Goal: Feedback & Contribution: Contribute content

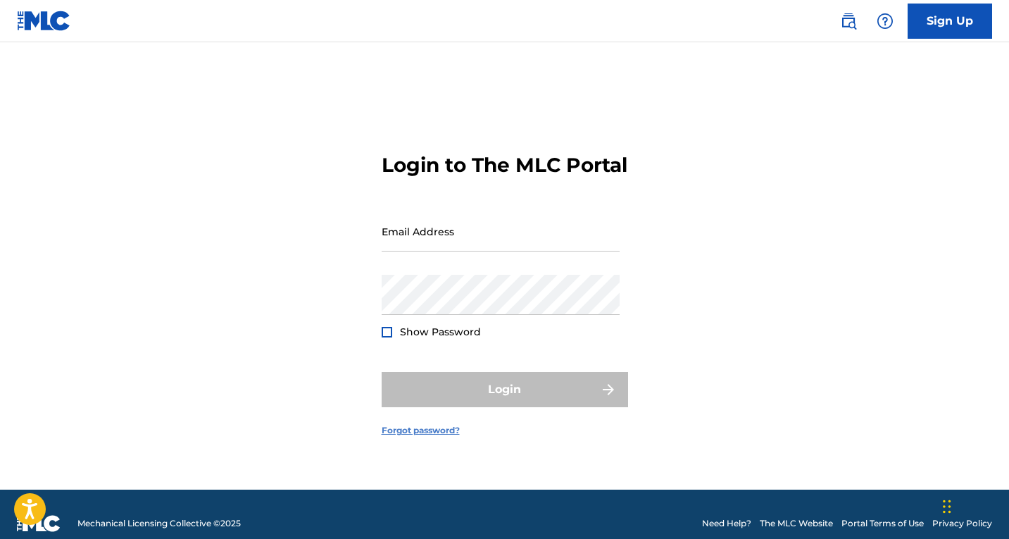
click at [423, 437] on link "Forgot password?" at bounding box center [421, 430] width 78 height 13
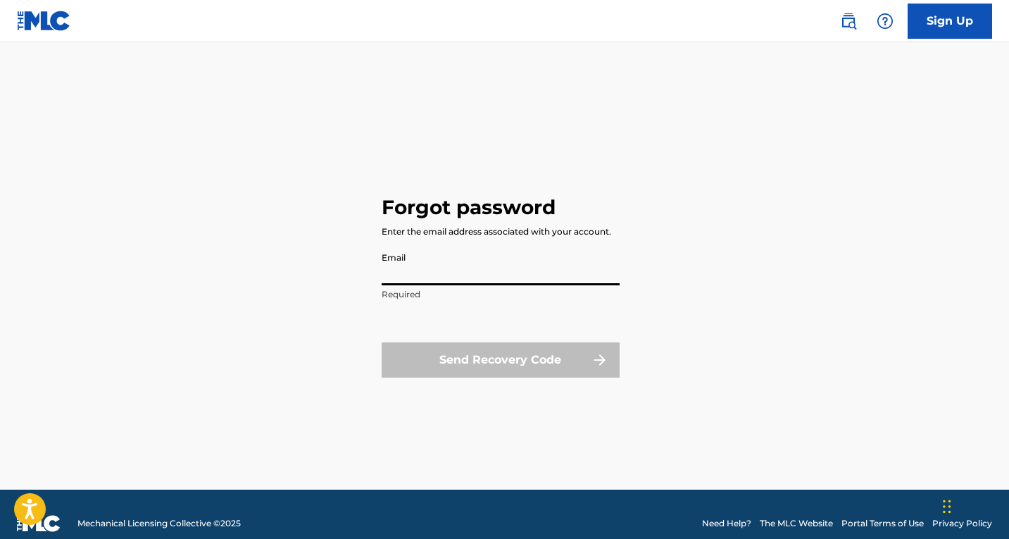
click at [407, 261] on input "Email" at bounding box center [501, 265] width 238 height 40
type input "[EMAIL_ADDRESS][DOMAIN_NAME]"
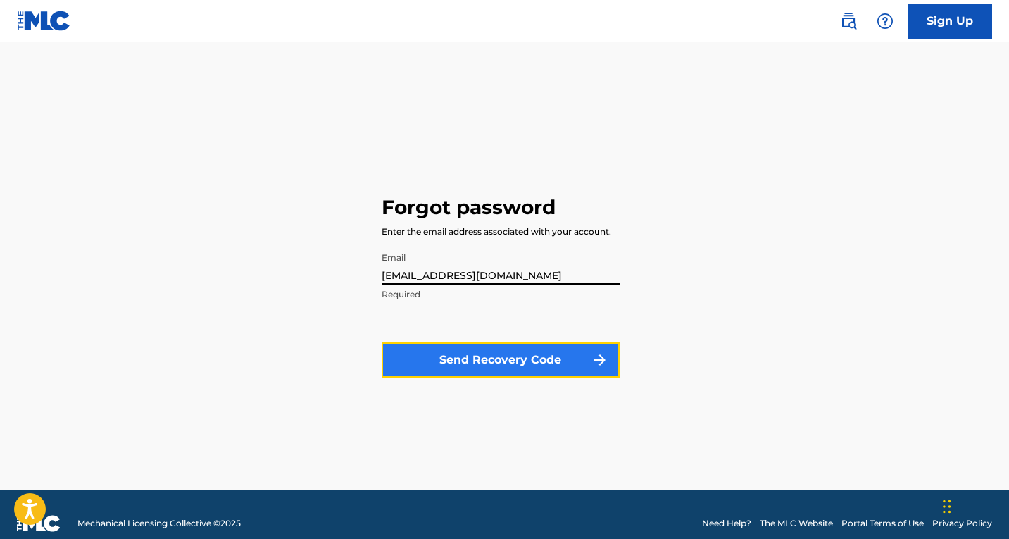
click at [469, 353] on button "Send Recovery Code" at bounding box center [501, 359] width 238 height 35
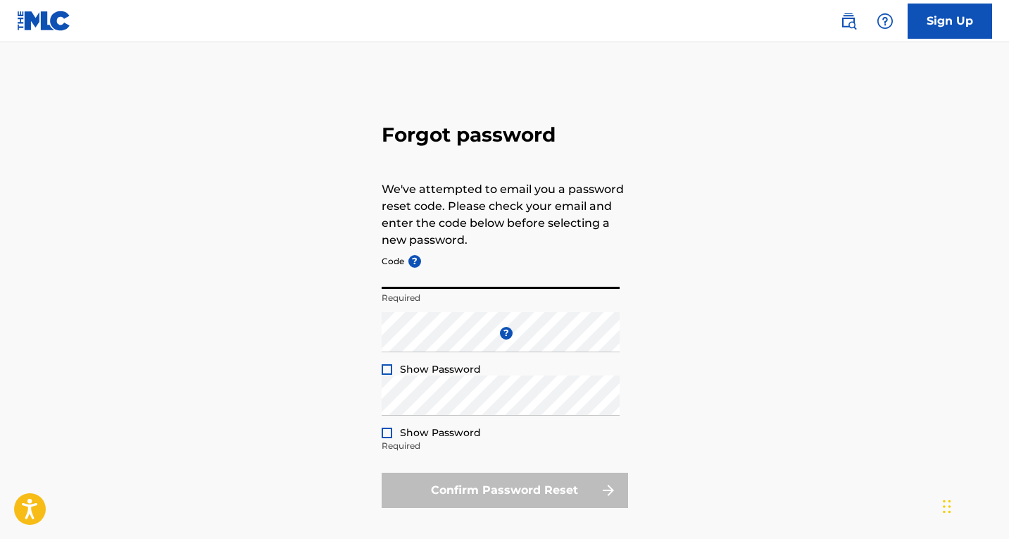
click at [455, 273] on input "Code ?" at bounding box center [501, 269] width 238 height 40
click at [389, 273] on input "Code ?" at bounding box center [501, 269] width 238 height 40
paste input "FP_34b2a316dd6afc84e22267f3c8cb"
type input "FP_34b2a316dd6afc84e22267f3c8cb"
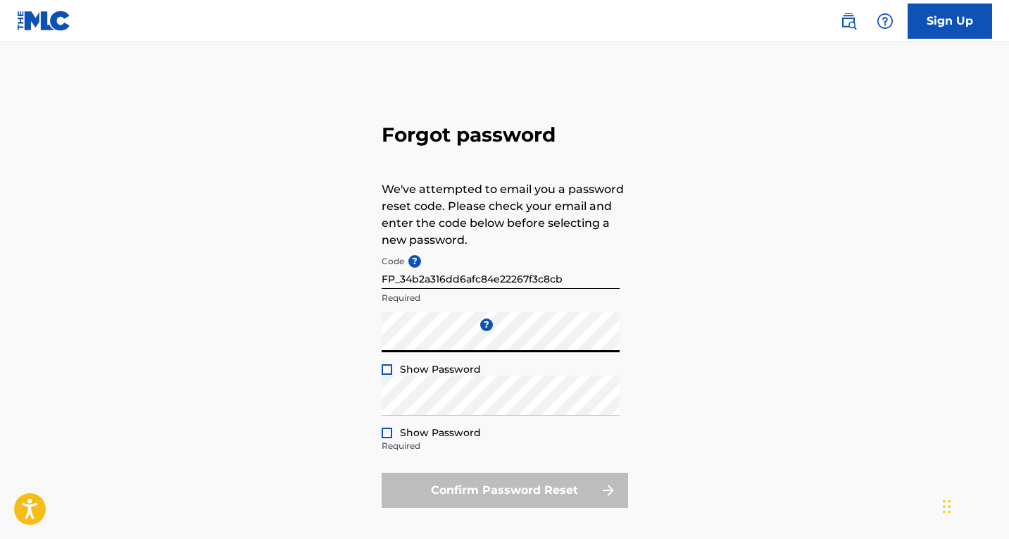
click at [387, 364] on div at bounding box center [387, 369] width 11 height 11
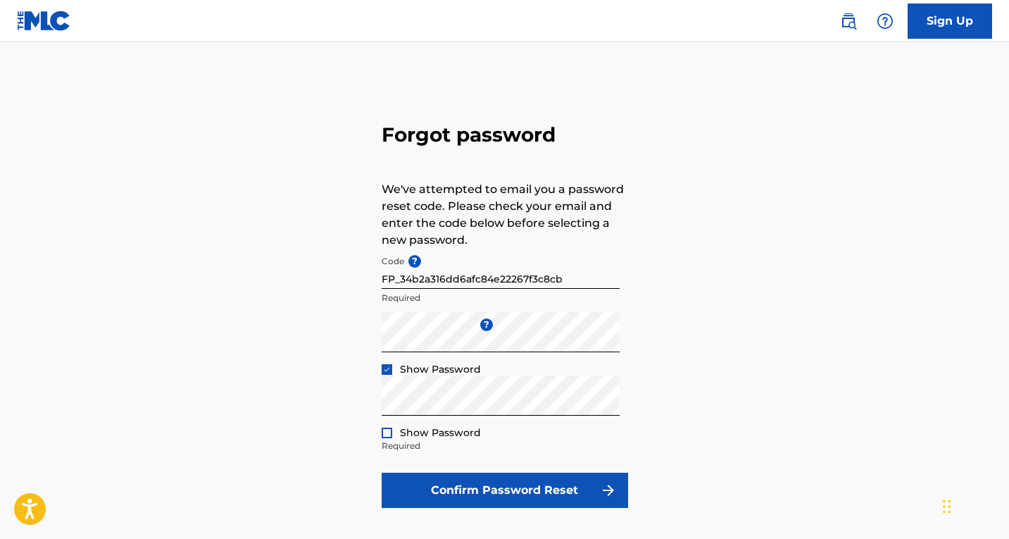
click at [385, 430] on div at bounding box center [387, 433] width 11 height 11
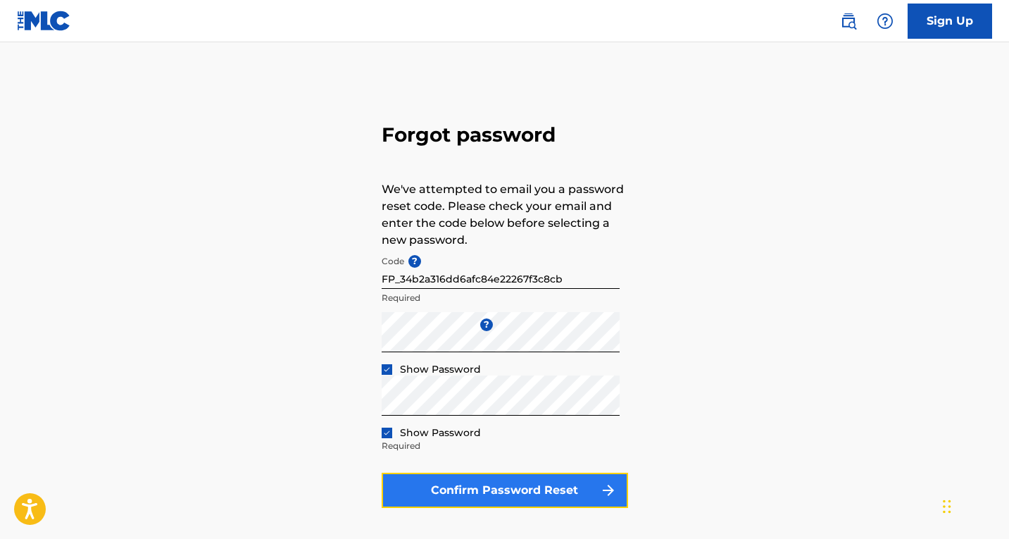
click at [516, 491] on button "Confirm Password Reset" at bounding box center [505, 490] width 247 height 35
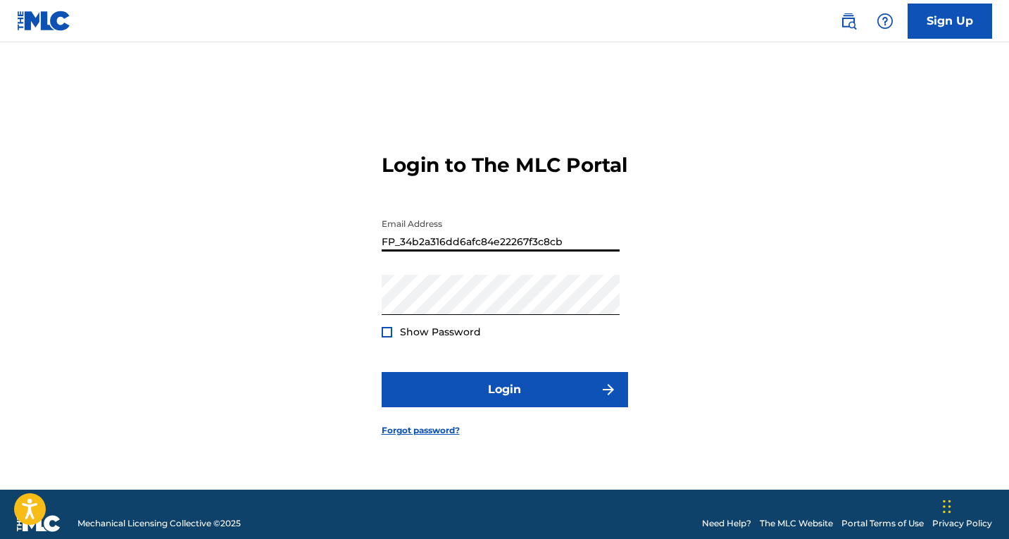
click at [565, 251] on input "FP_34b2a316dd6afc84e22267f3c8cb" at bounding box center [501, 231] width 238 height 40
type input "F"
type input "[EMAIL_ADDRESS][DOMAIN_NAME]"
click at [385, 337] on div at bounding box center [387, 332] width 11 height 11
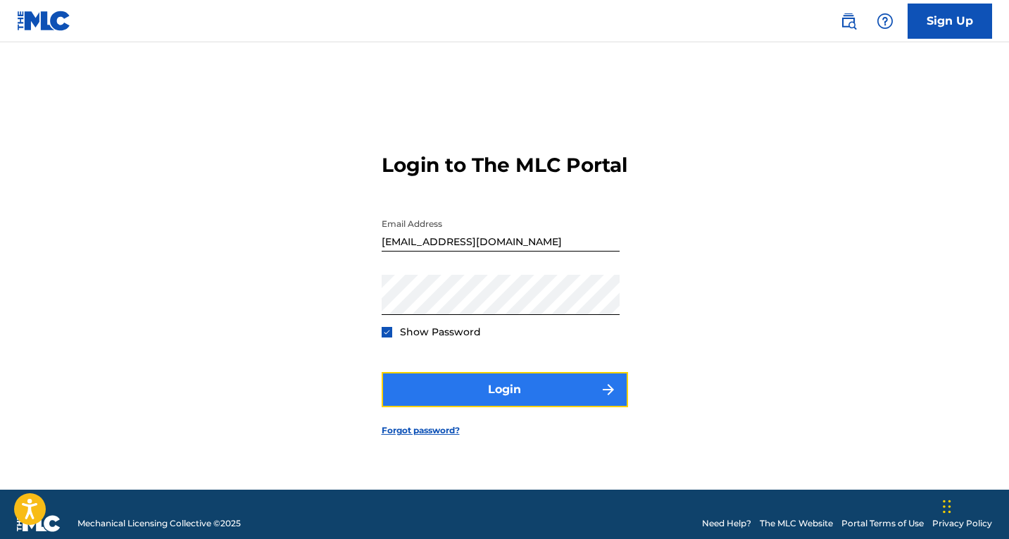
click at [493, 402] on button "Login" at bounding box center [505, 389] width 247 height 35
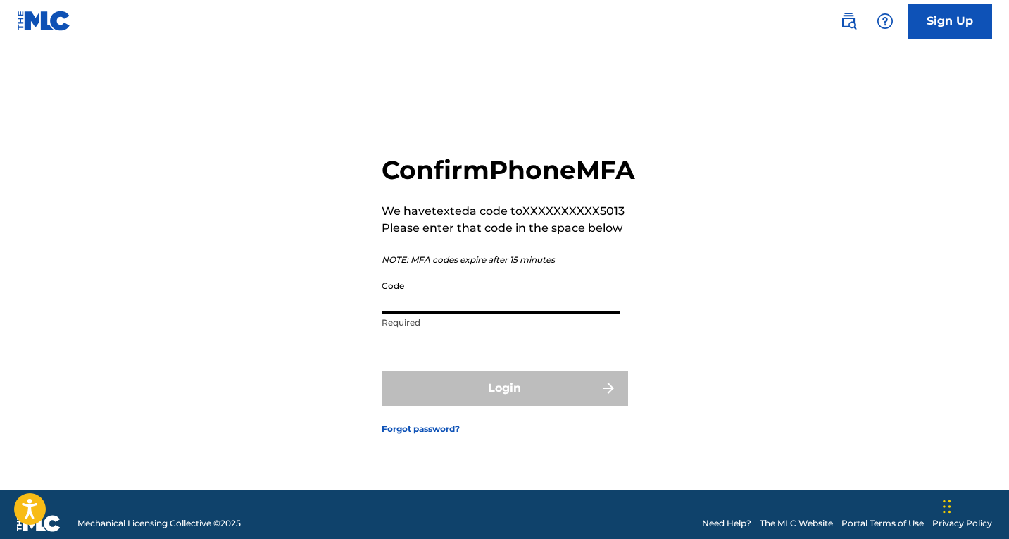
click at [406, 313] on input "Code" at bounding box center [501, 293] width 238 height 40
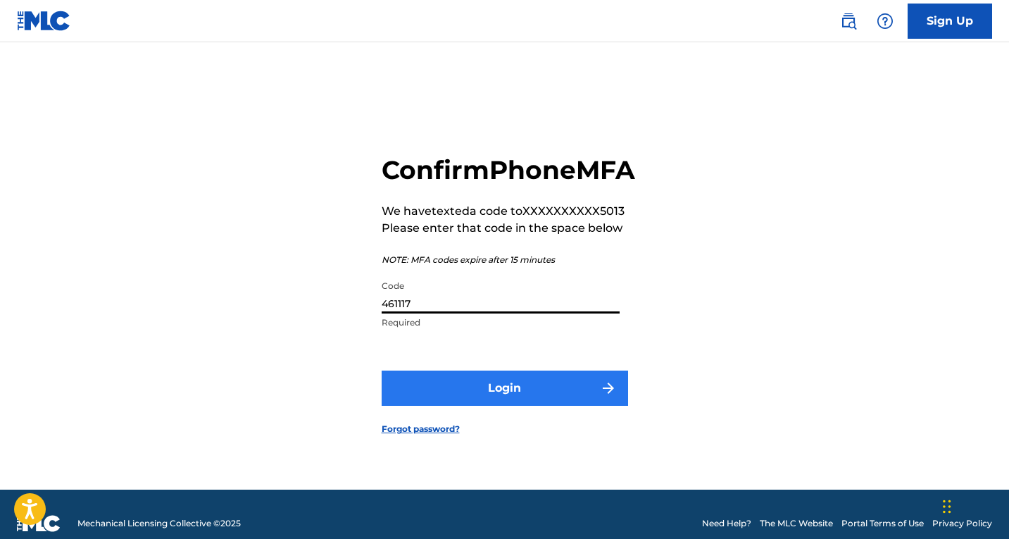
type input "461117"
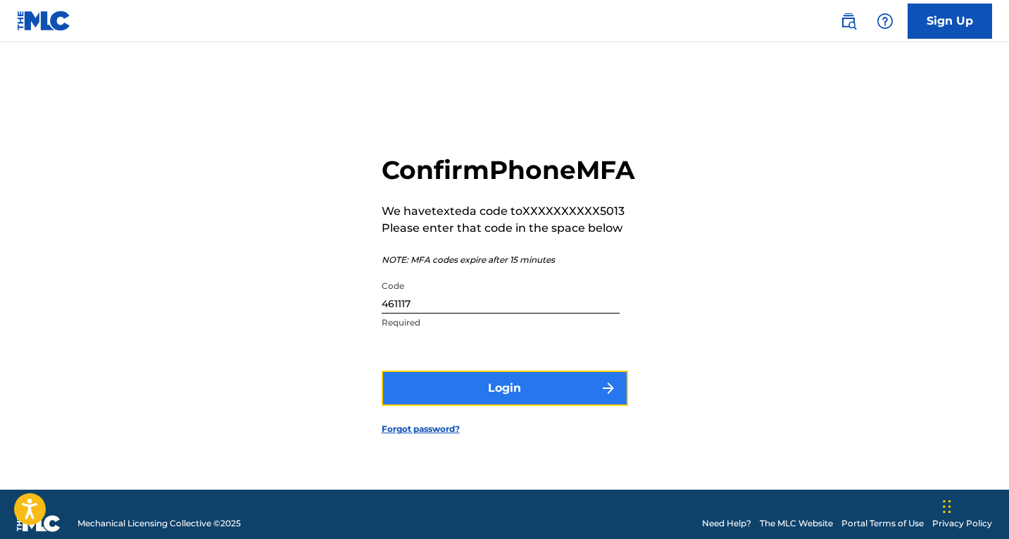
click at [504, 404] on button "Login" at bounding box center [505, 388] width 247 height 35
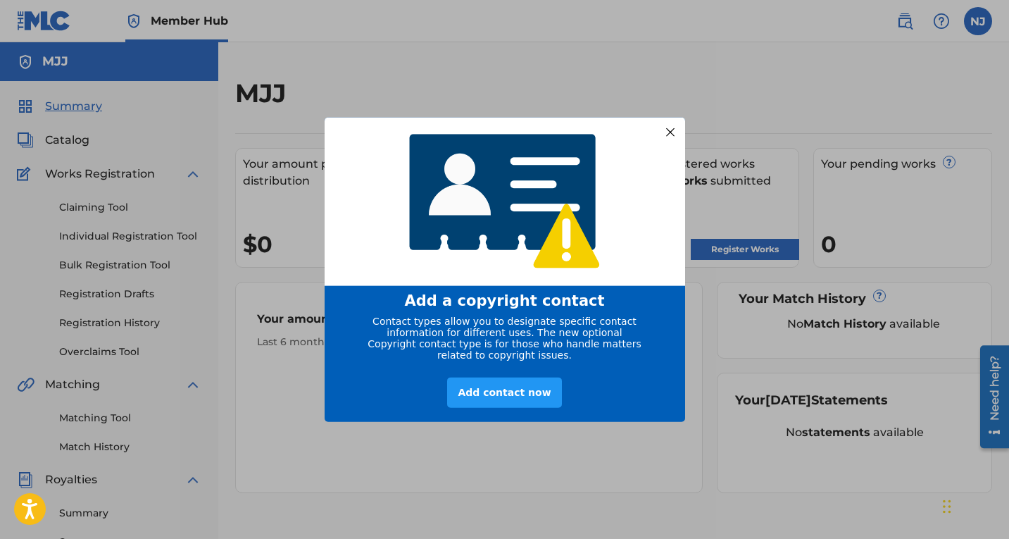
click at [673, 123] on div at bounding box center [670, 132] width 18 height 18
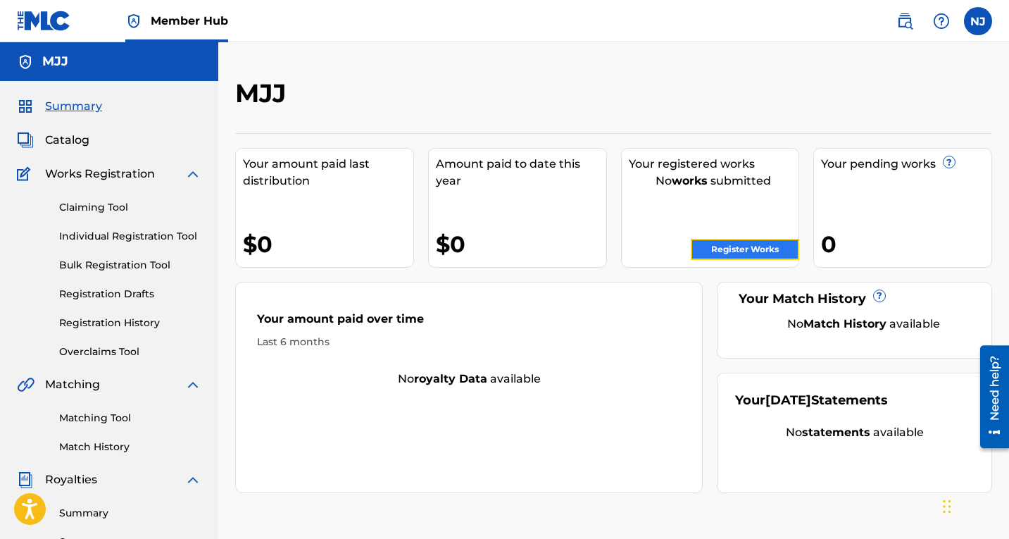
click at [721, 247] on link "Register Works" at bounding box center [745, 249] width 108 height 21
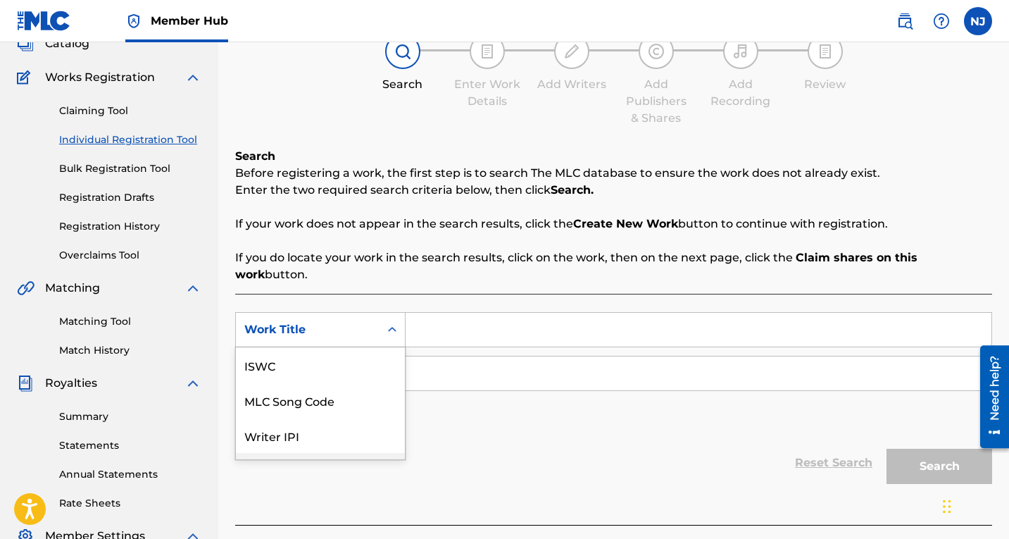
click at [393, 347] on div "7 results available. Use Up and Down to choose options, press Enter to select t…" at bounding box center [320, 329] width 170 height 35
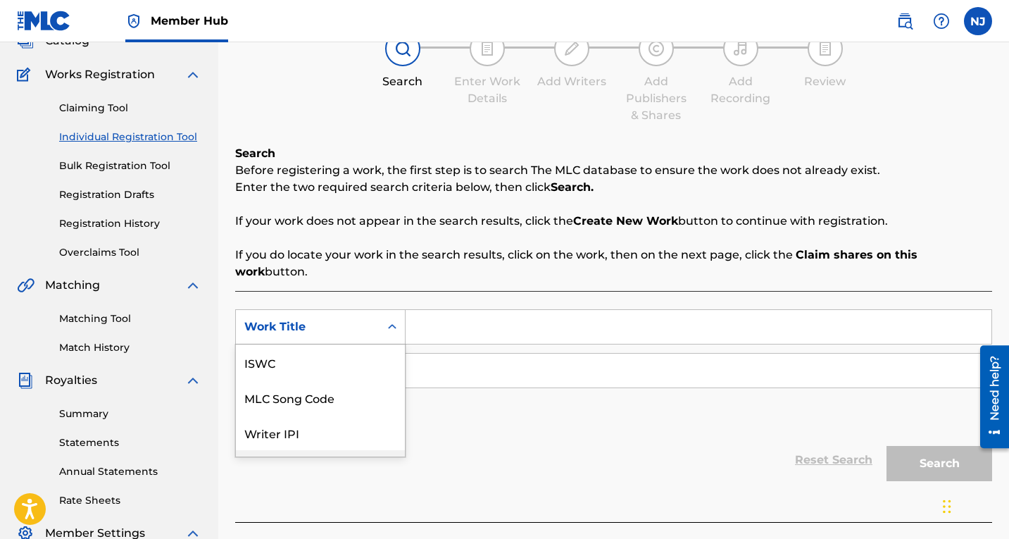
scroll to position [35, 0]
click at [449, 309] on input "Search Form" at bounding box center [699, 326] width 586 height 34
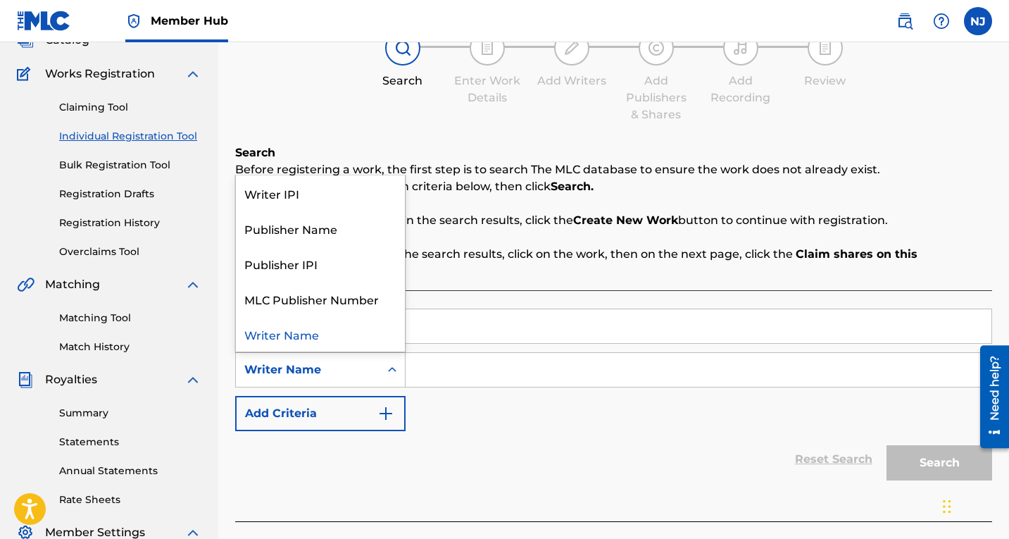
click at [392, 363] on icon "Search Form" at bounding box center [392, 370] width 14 height 14
click at [303, 316] on div "Writer Name" at bounding box center [320, 333] width 169 height 35
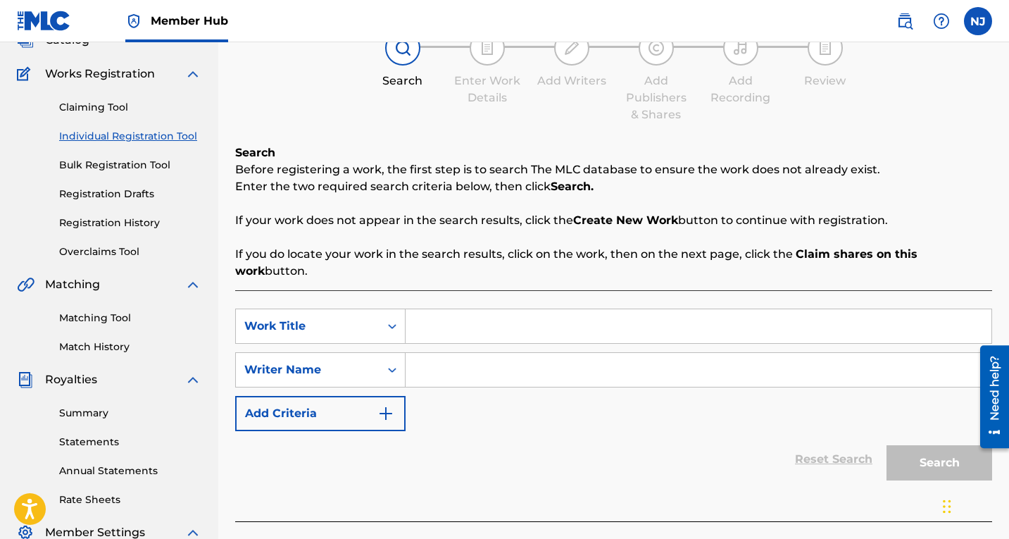
click at [441, 353] on input "Search Form" at bounding box center [699, 370] width 586 height 34
type input "[PERSON_NAME]"
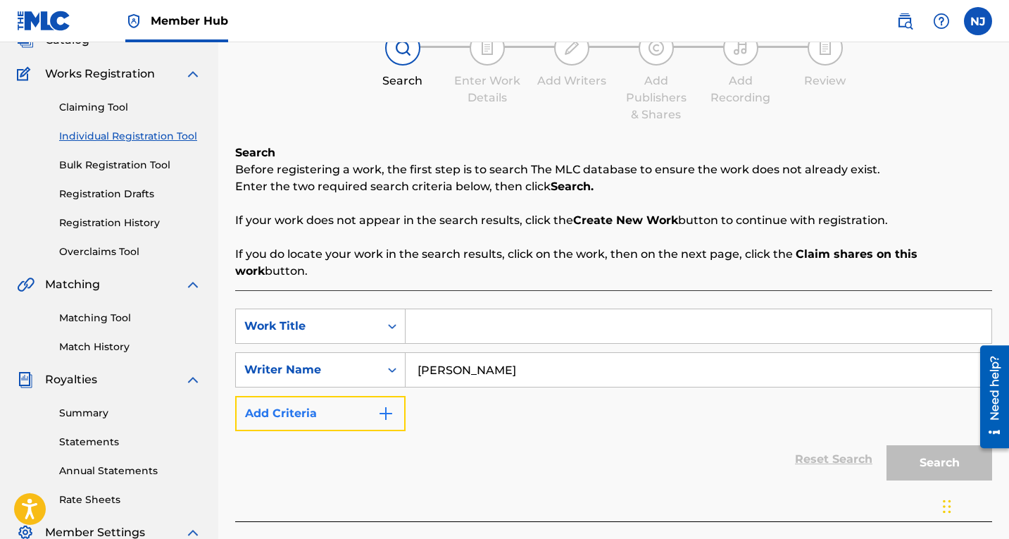
click at [382, 405] on img "Search Form" at bounding box center [386, 413] width 17 height 17
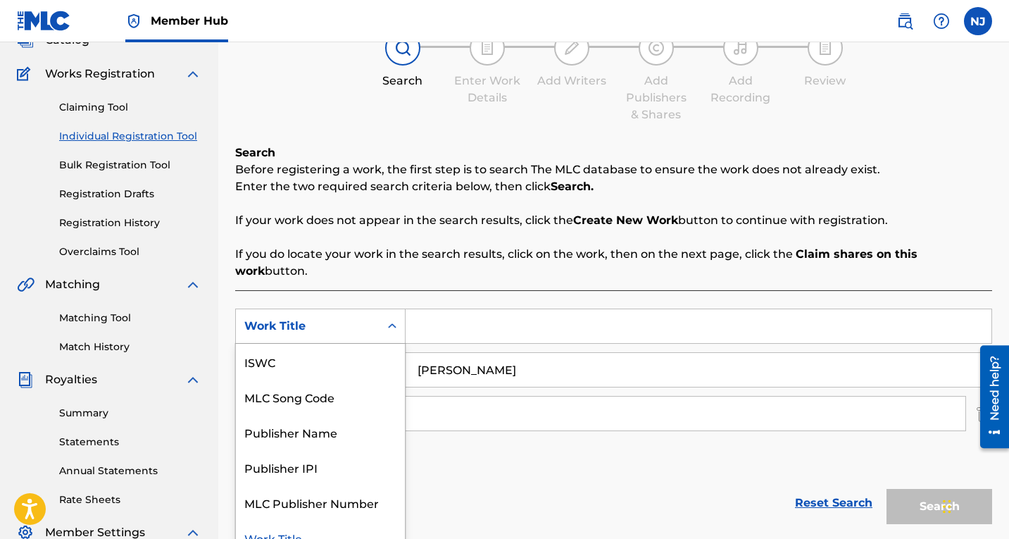
click at [390, 319] on icon "Search Form" at bounding box center [392, 326] width 14 height 14
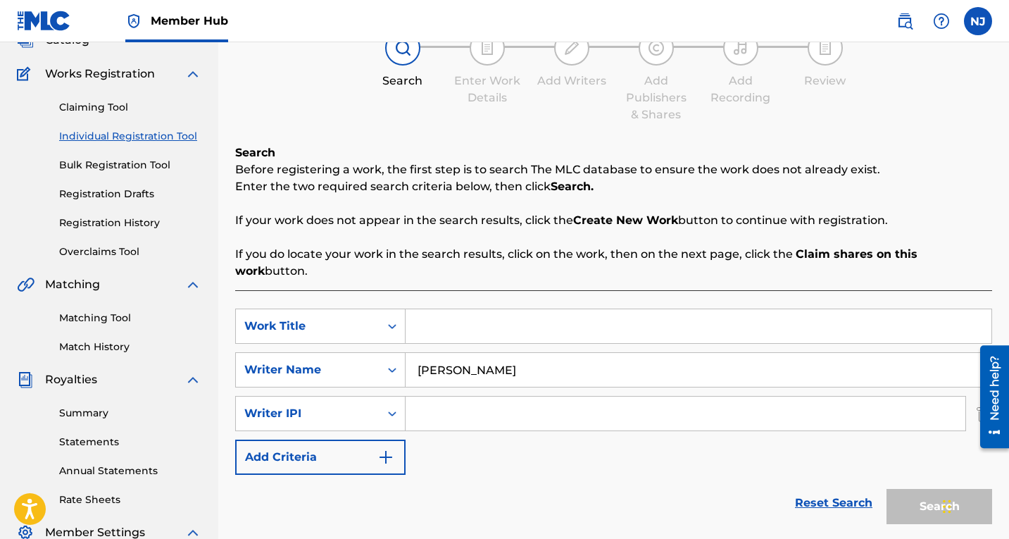
click at [421, 309] on input "Search Form" at bounding box center [699, 326] width 586 height 34
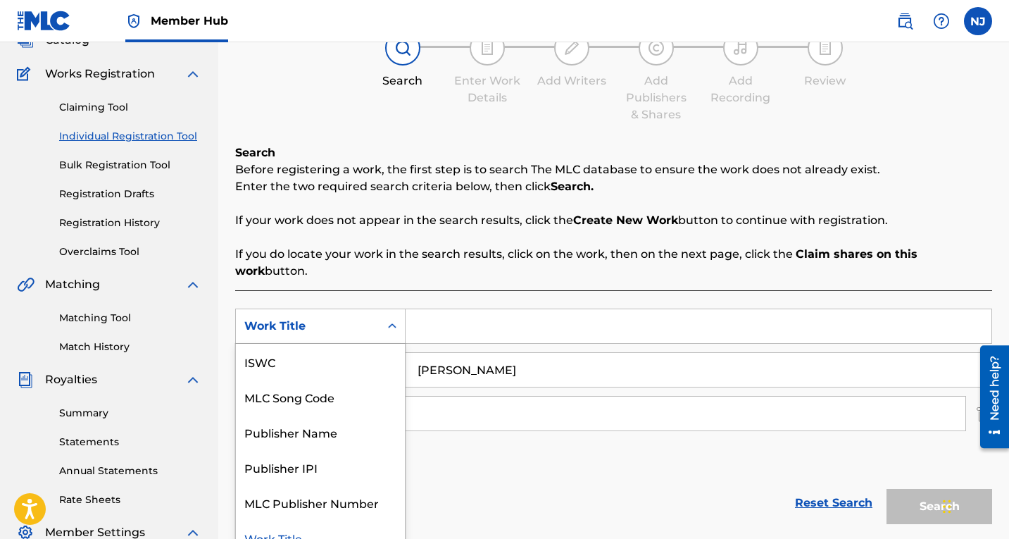
click at [387, 316] on div "Search Form" at bounding box center [392, 325] width 25 height 25
click at [285, 522] on div "Work Title" at bounding box center [320, 537] width 169 height 35
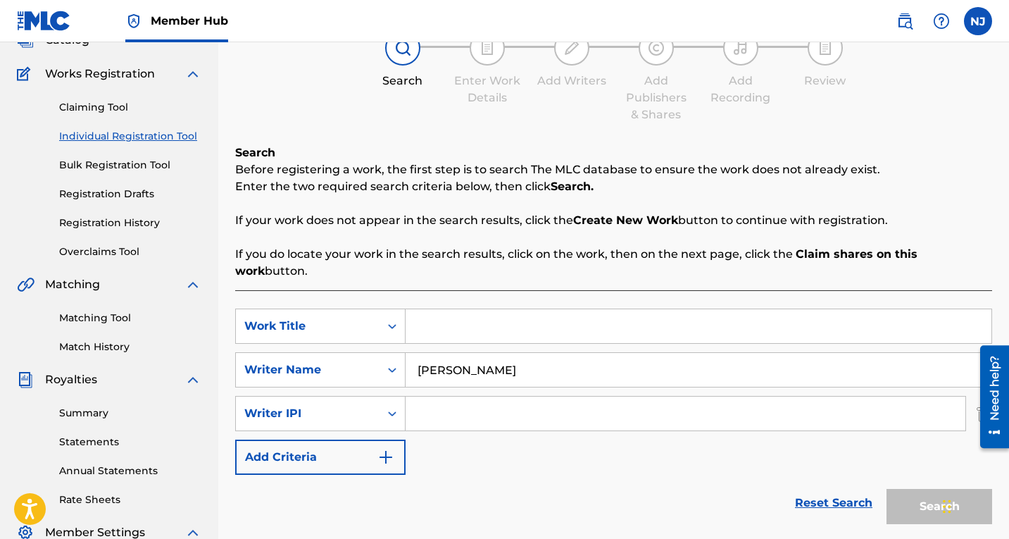
click at [458, 309] on input "Search Form" at bounding box center [699, 326] width 586 height 34
click at [577, 309] on input "[PERSON_NAME] 193rd" at bounding box center [699, 326] width 586 height 34
type input "[PERSON_NAME] 193rd"
click at [932, 487] on div "Search" at bounding box center [936, 503] width 113 height 56
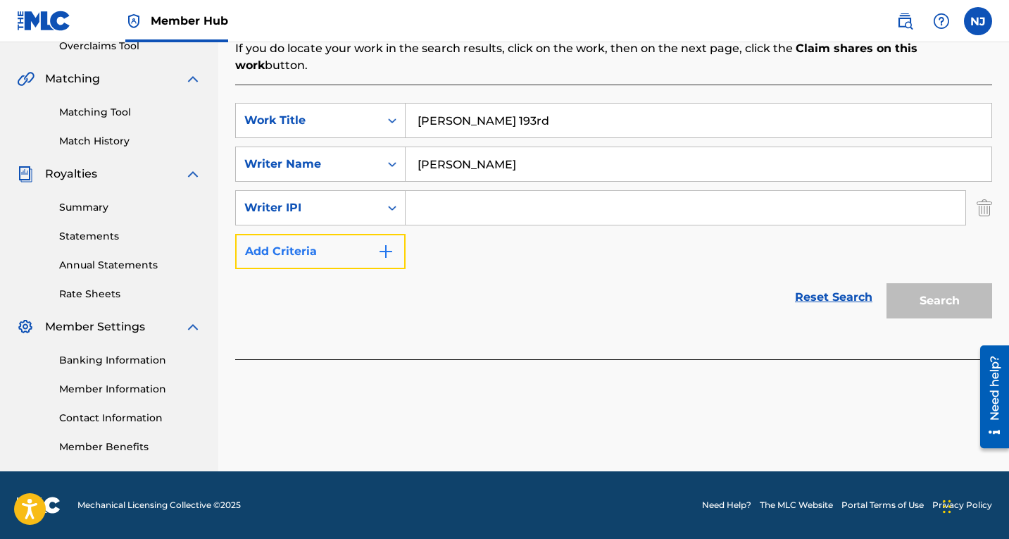
click at [385, 243] on img "Search Form" at bounding box center [386, 251] width 17 height 17
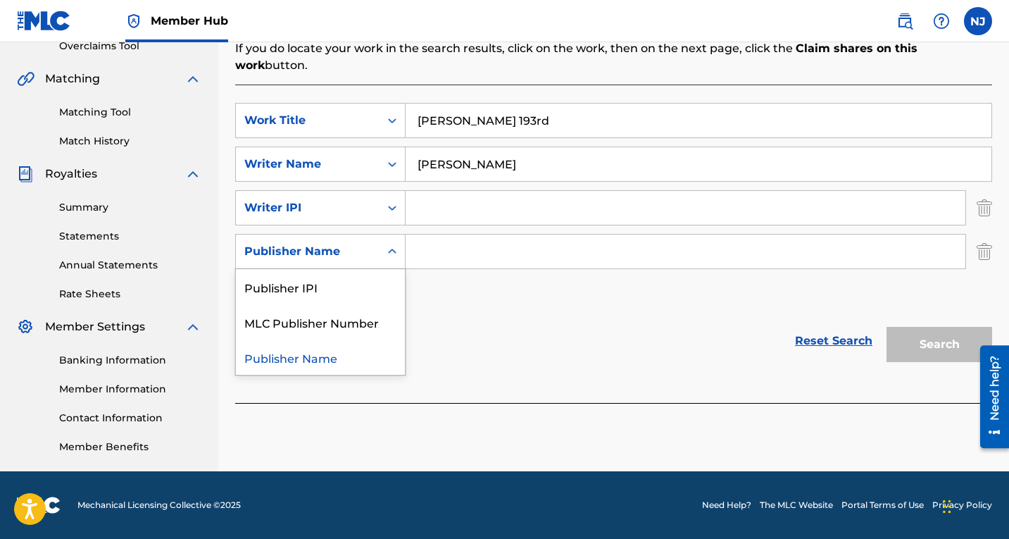
click at [392, 244] on icon "Search Form" at bounding box center [392, 251] width 14 height 14
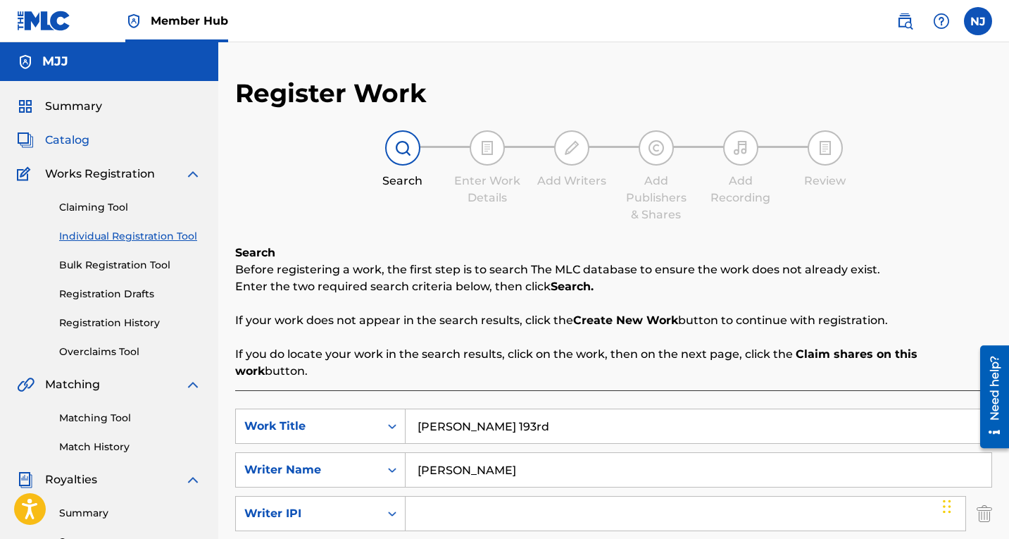
click at [72, 137] on span "Catalog" at bounding box center [67, 140] width 44 height 17
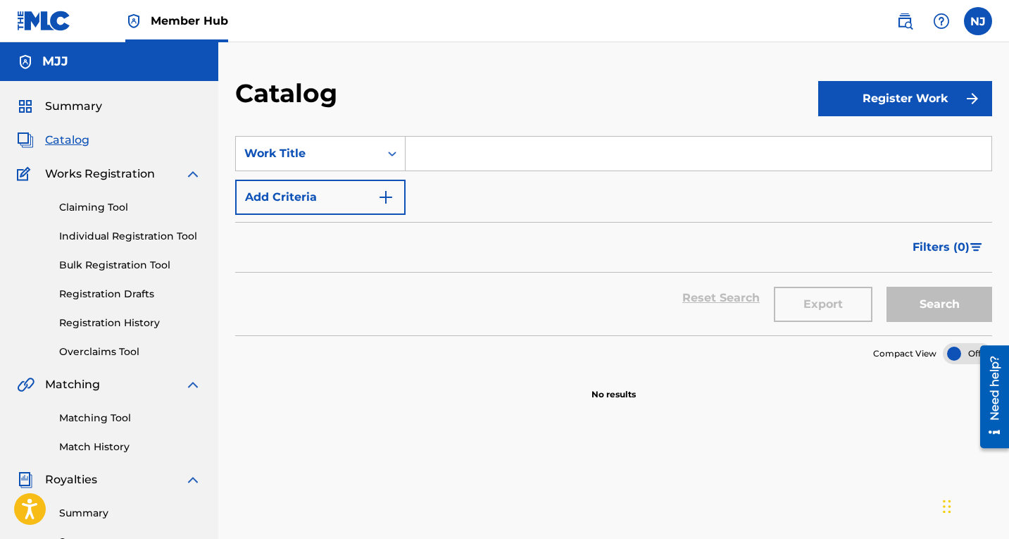
click at [433, 151] on input "Search Form" at bounding box center [699, 154] width 586 height 34
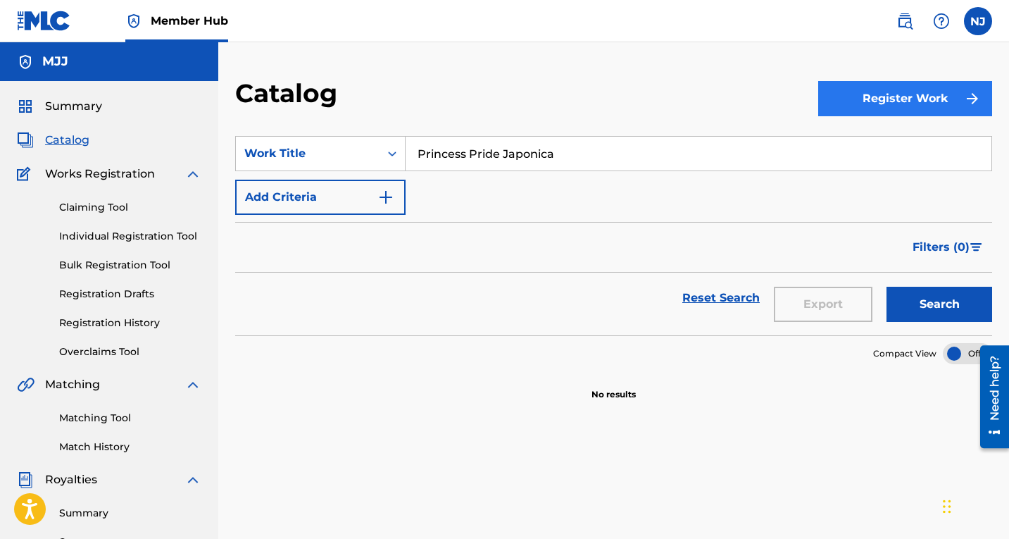
type input "Princess Pride Japonica"
click at [926, 94] on button "Register Work" at bounding box center [906, 98] width 174 height 35
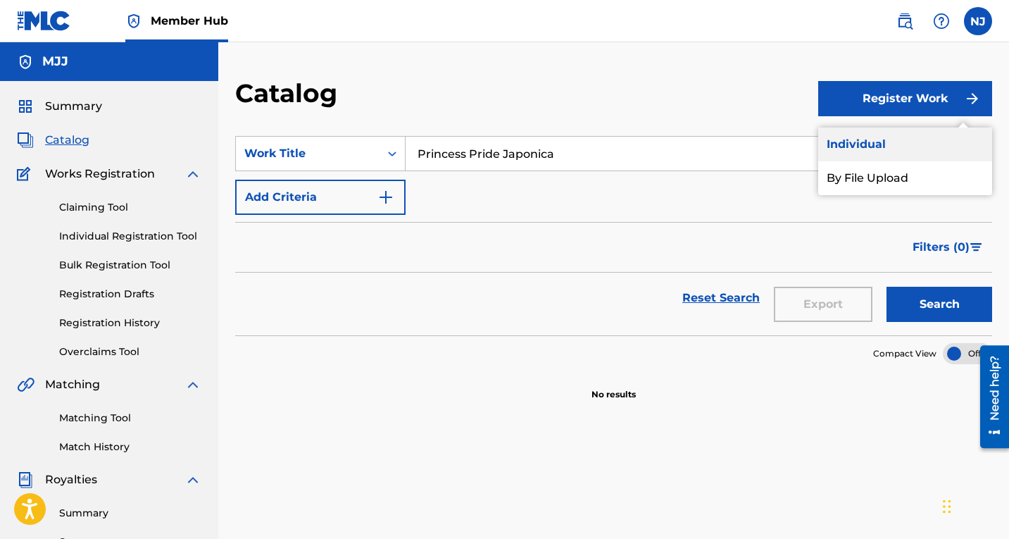
click at [874, 144] on link "Individual" at bounding box center [906, 145] width 174 height 34
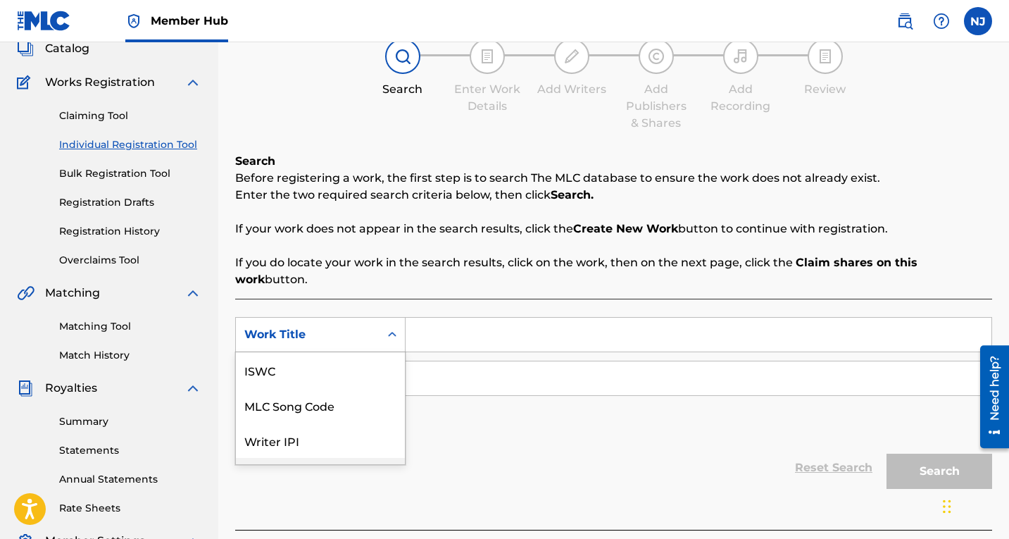
click at [390, 352] on div "7 results available. Use Up and Down to choose options, press Enter to select t…" at bounding box center [320, 334] width 170 height 35
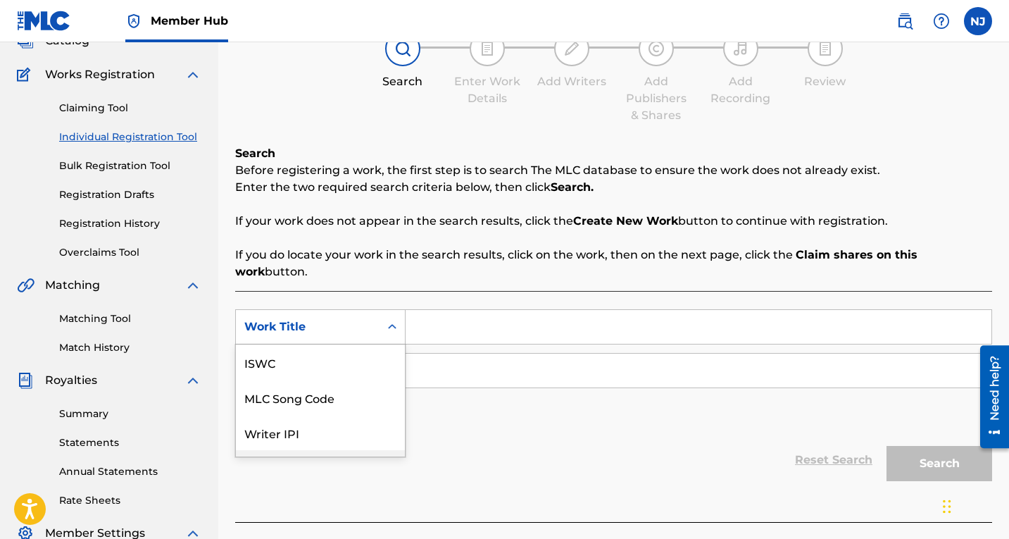
scroll to position [100, 0]
click at [189, 528] on img at bounding box center [193, 532] width 17 height 17
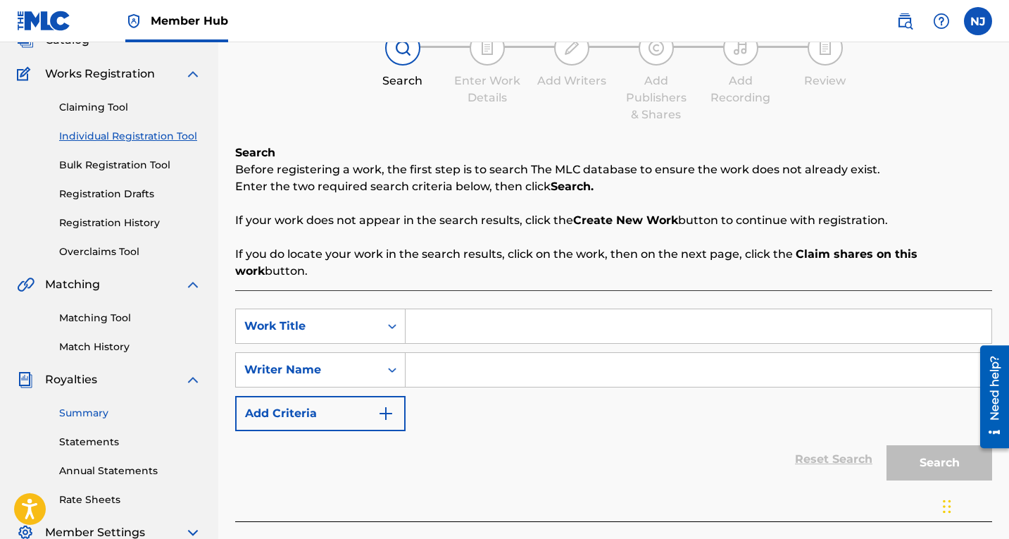
click at [91, 413] on link "Summary" at bounding box center [130, 413] width 142 height 15
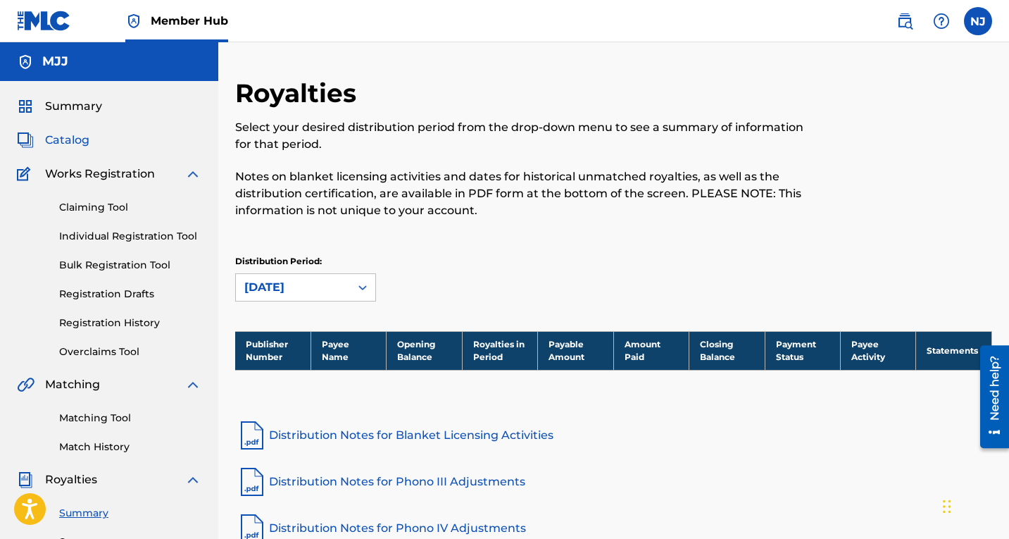
click at [75, 136] on span "Catalog" at bounding box center [67, 140] width 44 height 17
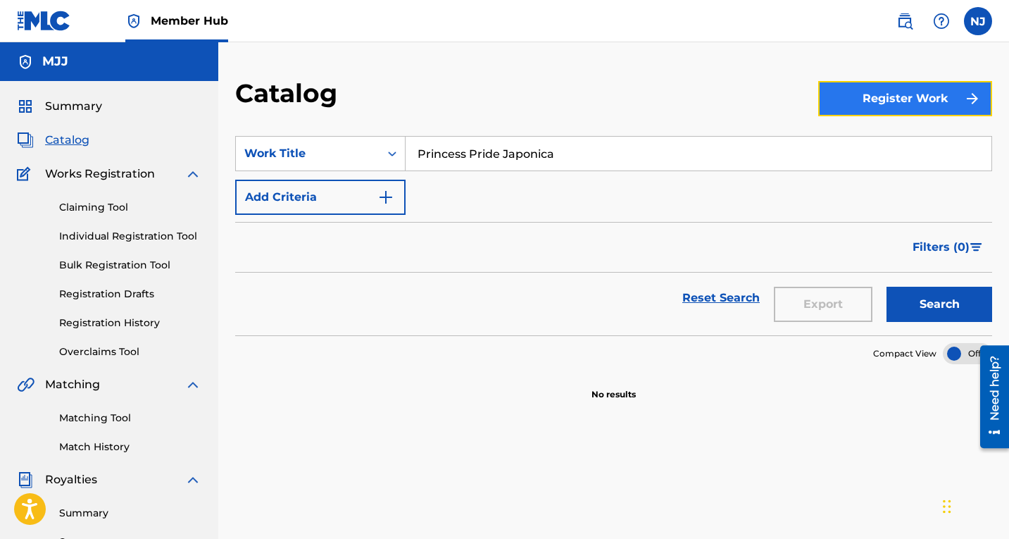
click at [965, 96] on img "submit" at bounding box center [972, 98] width 17 height 17
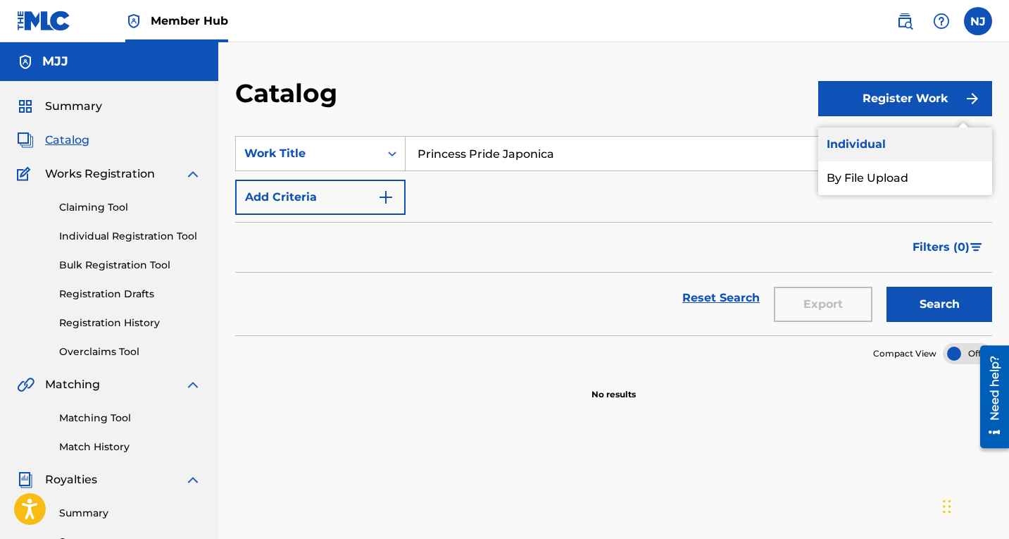
click at [881, 139] on link "Individual" at bounding box center [906, 145] width 174 height 34
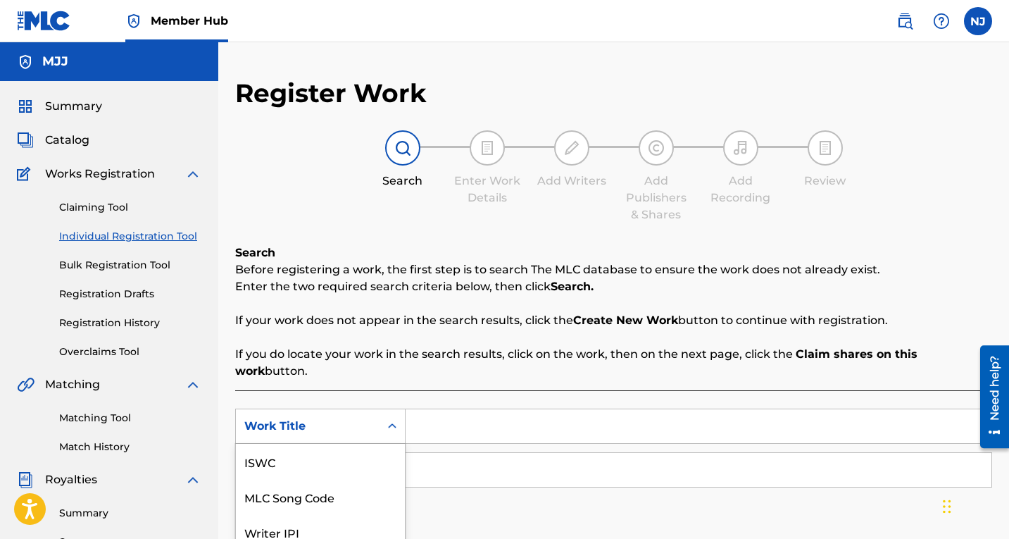
scroll to position [100, 0]
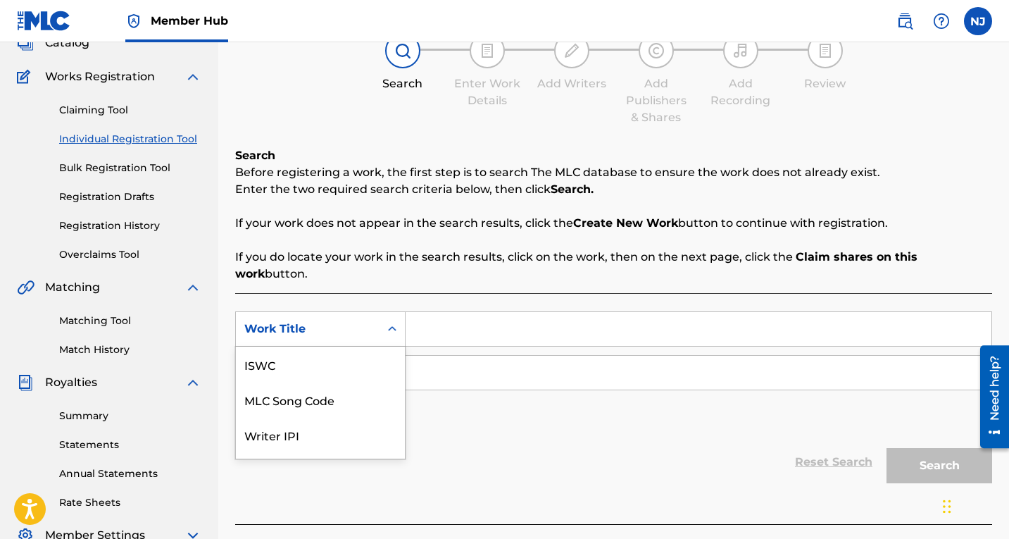
click at [394, 347] on div "7 results available. Use Up and Down to choose options, press Enter to select t…" at bounding box center [320, 328] width 170 height 35
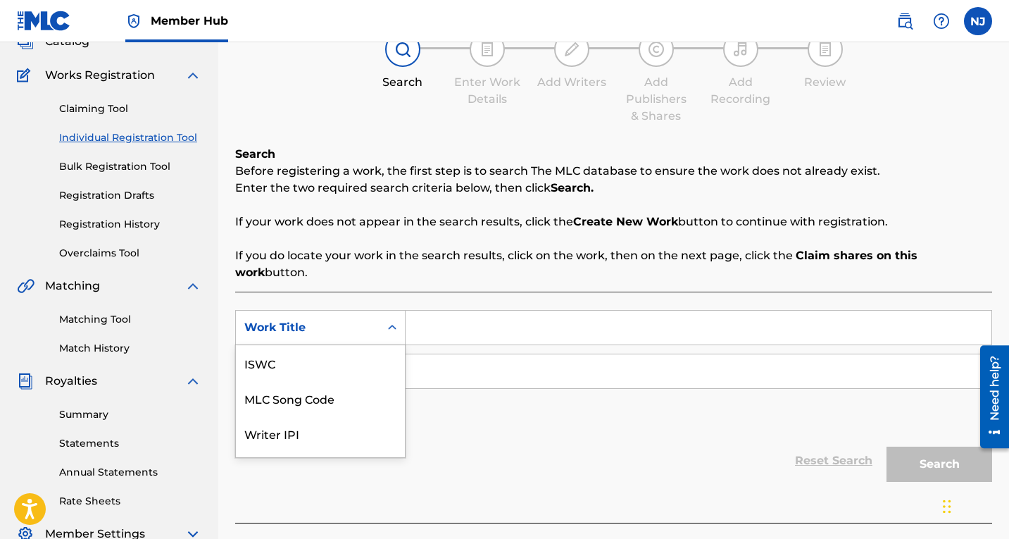
scroll to position [35, 0]
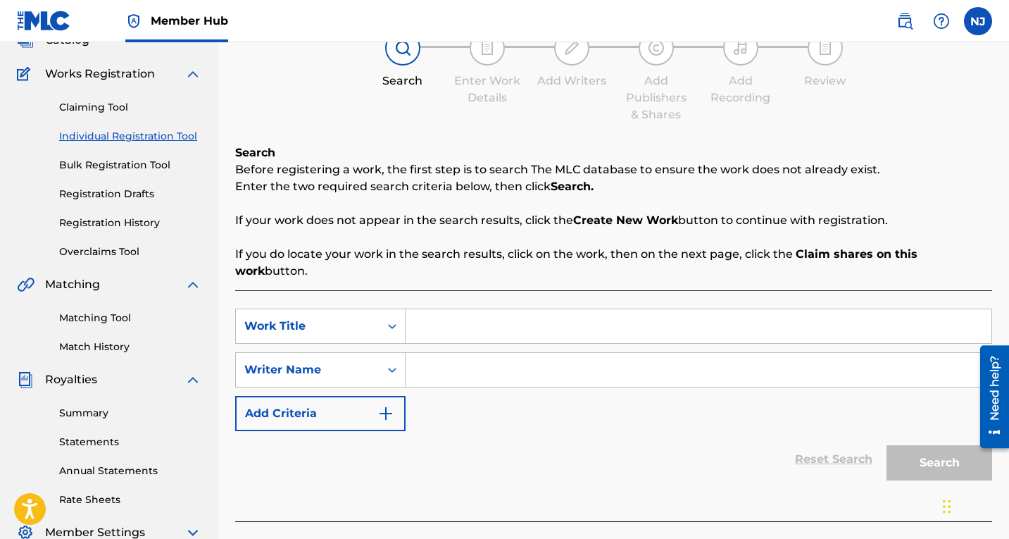
click at [462, 435] on div "Reset Search Search" at bounding box center [613, 459] width 757 height 56
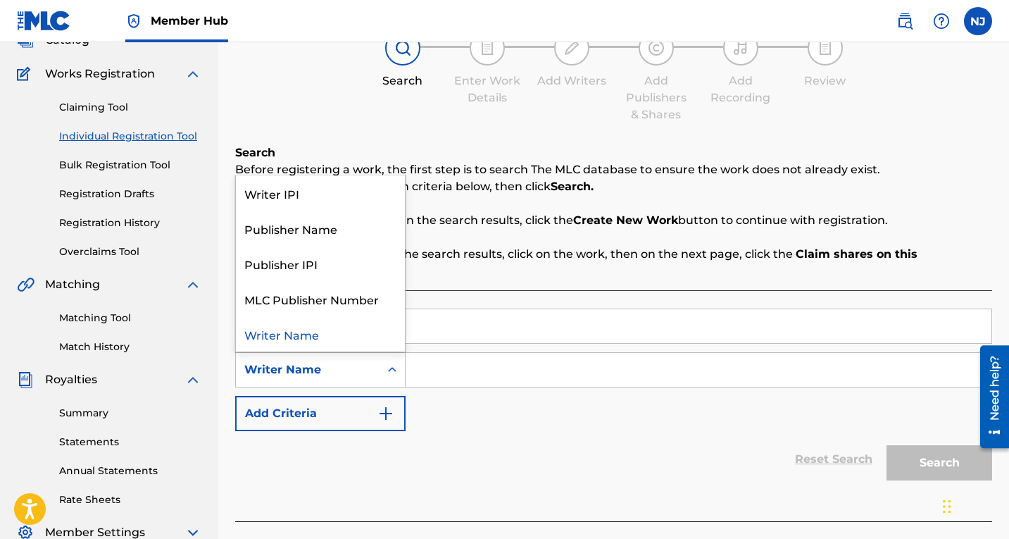
click at [397, 363] on icon "Search Form" at bounding box center [392, 370] width 14 height 14
click at [923, 97] on div "Search Enter Work Details Add Writers Add Publishers & Shares Add Recording Rev…" at bounding box center [613, 76] width 757 height 93
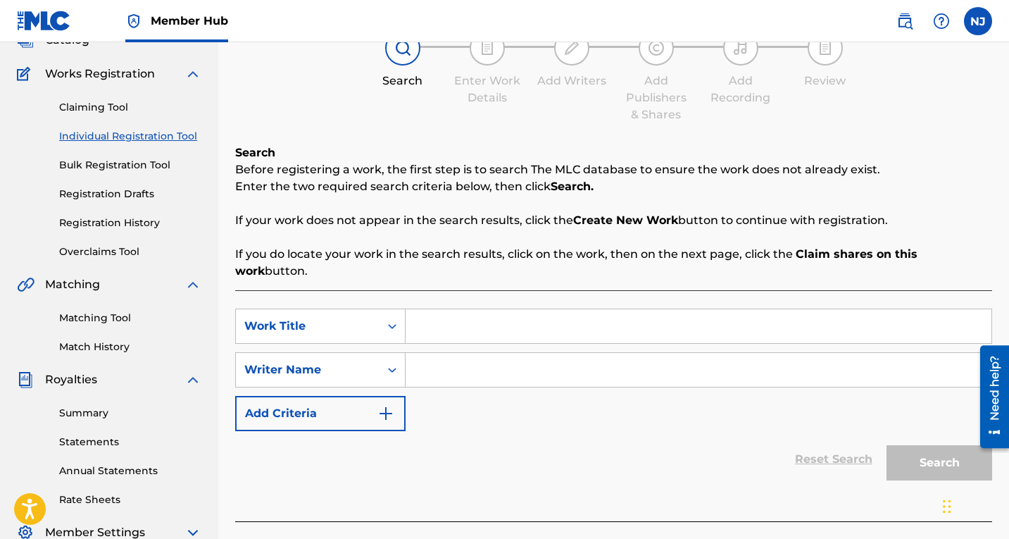
scroll to position [0, 0]
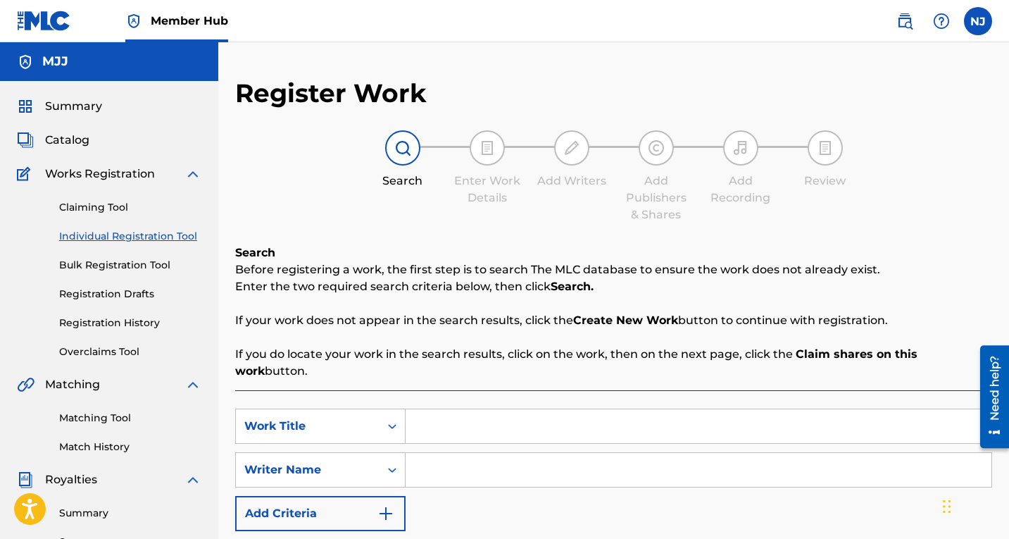
click at [403, 147] on img at bounding box center [402, 147] width 17 height 17
click at [82, 103] on span "Summary" at bounding box center [73, 106] width 57 height 17
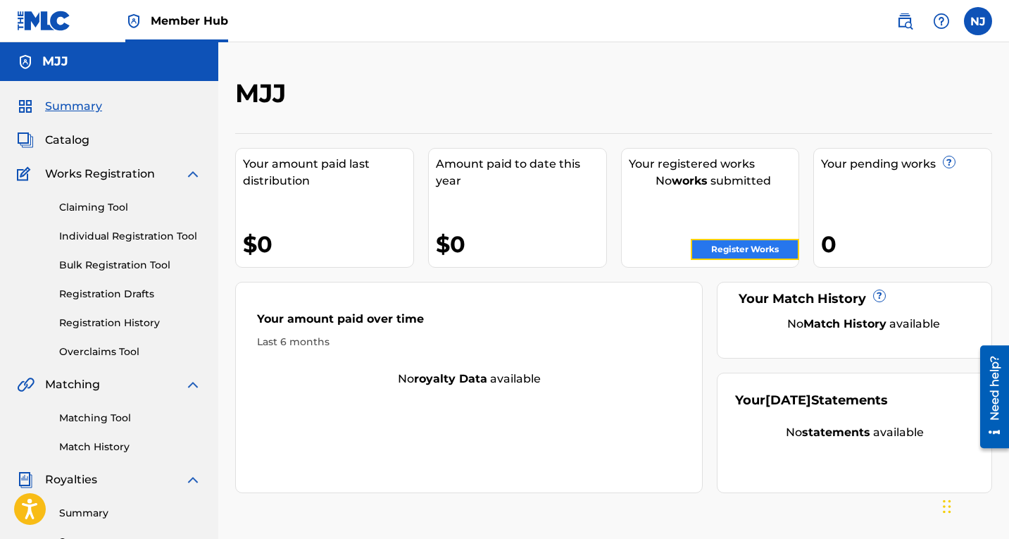
click at [730, 248] on link "Register Works" at bounding box center [745, 249] width 108 height 21
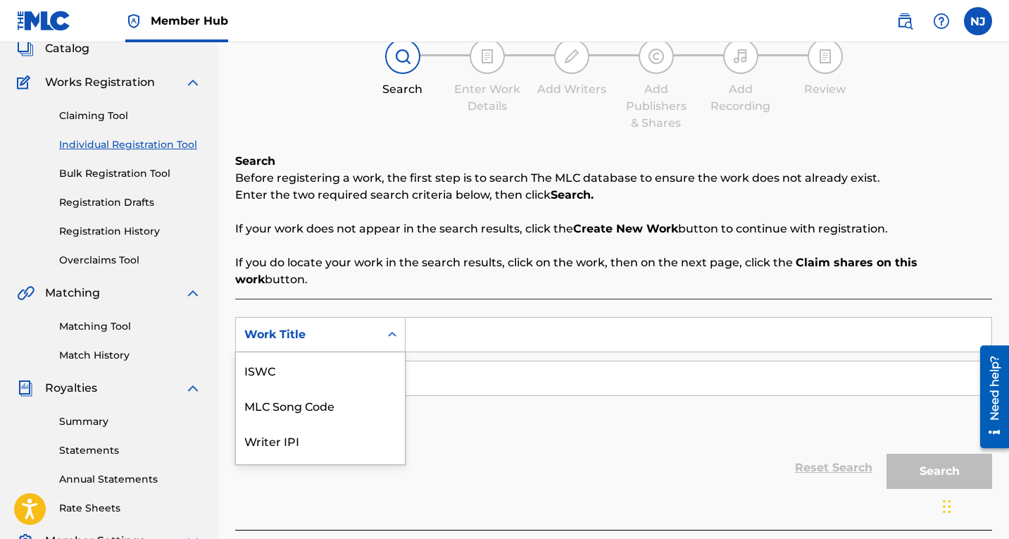
click at [395, 352] on div "7 results available. Use Up and Down to choose options, press Enter to select t…" at bounding box center [320, 334] width 170 height 35
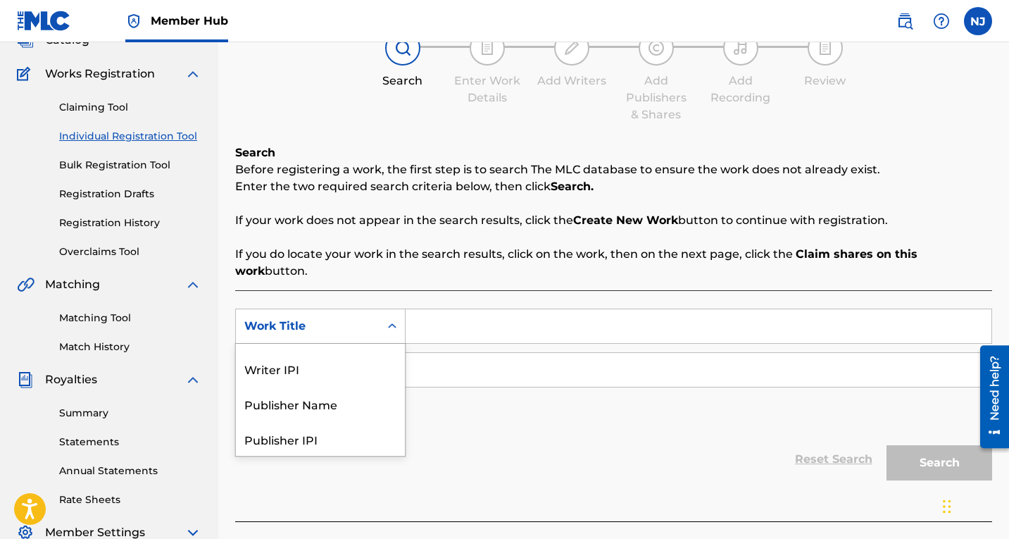
scroll to position [135, 0]
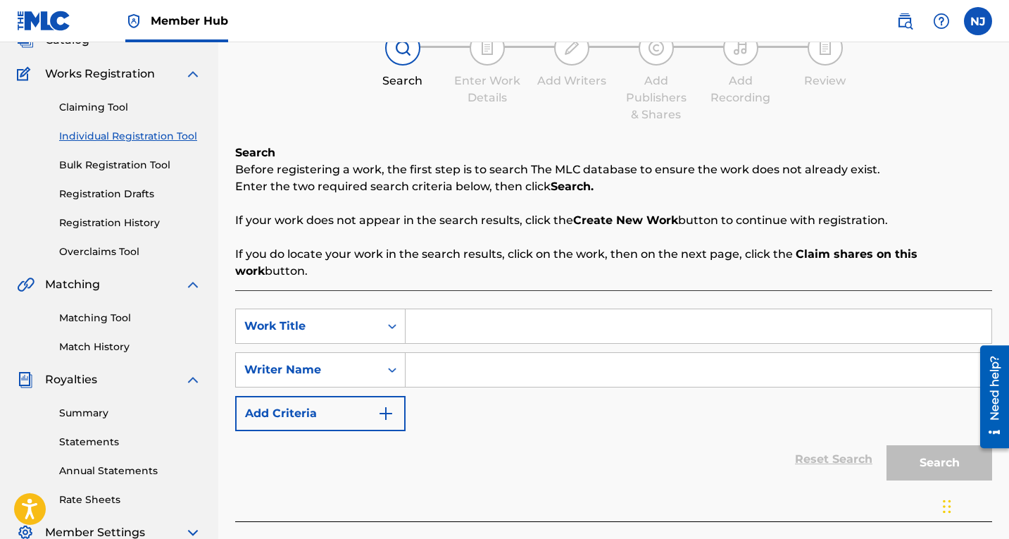
click at [483, 431] on div "Reset Search Search" at bounding box center [613, 459] width 757 height 56
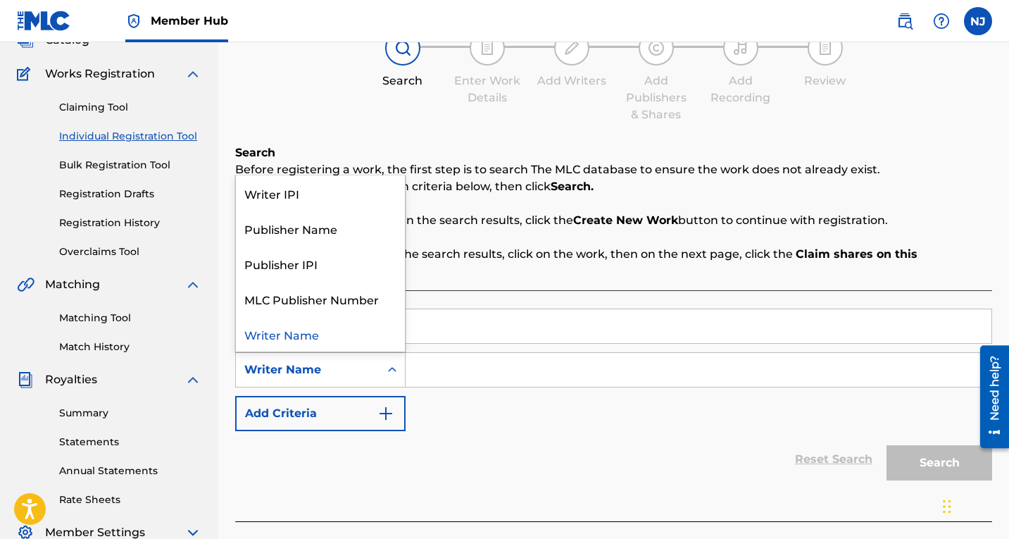
click at [391, 363] on icon "Search Form" at bounding box center [392, 370] width 14 height 14
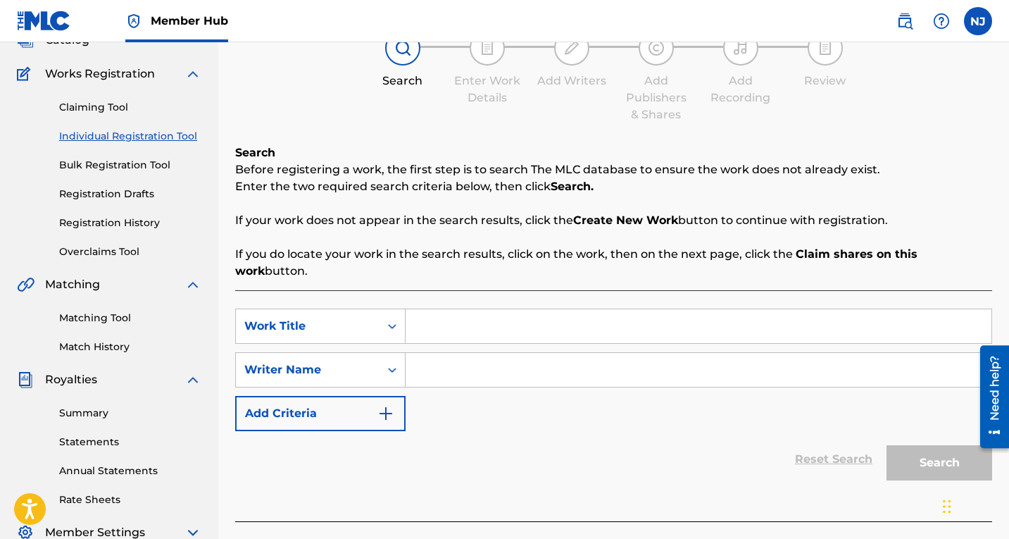
click at [511, 391] on div "SearchWithCriteriaf1f03458-52d3-46b7-ba08-8fa0338fe81d Work Title SearchWithCri…" at bounding box center [613, 370] width 757 height 123
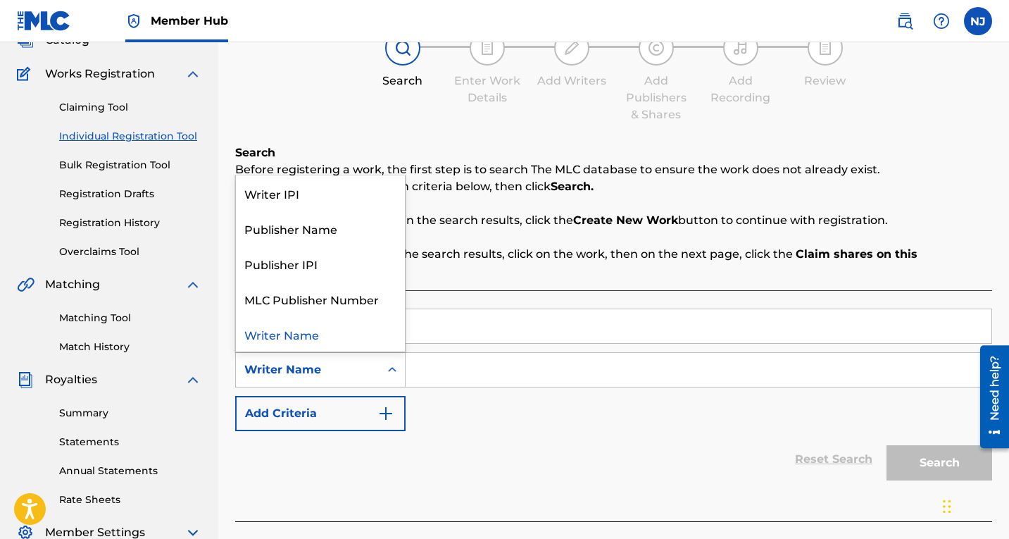
click at [392, 363] on icon "Search Form" at bounding box center [392, 370] width 14 height 14
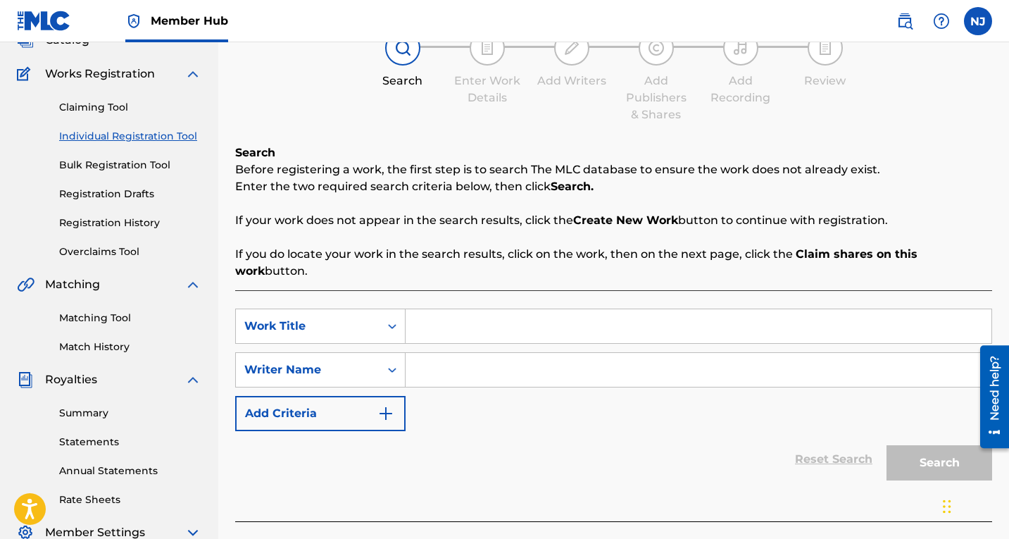
click at [485, 403] on div "SearchWithCriteriaf1f03458-52d3-46b7-ba08-8fa0338fe81d Work Title SearchWithCri…" at bounding box center [613, 370] width 757 height 123
click at [387, 405] on img "Search Form" at bounding box center [386, 413] width 17 height 17
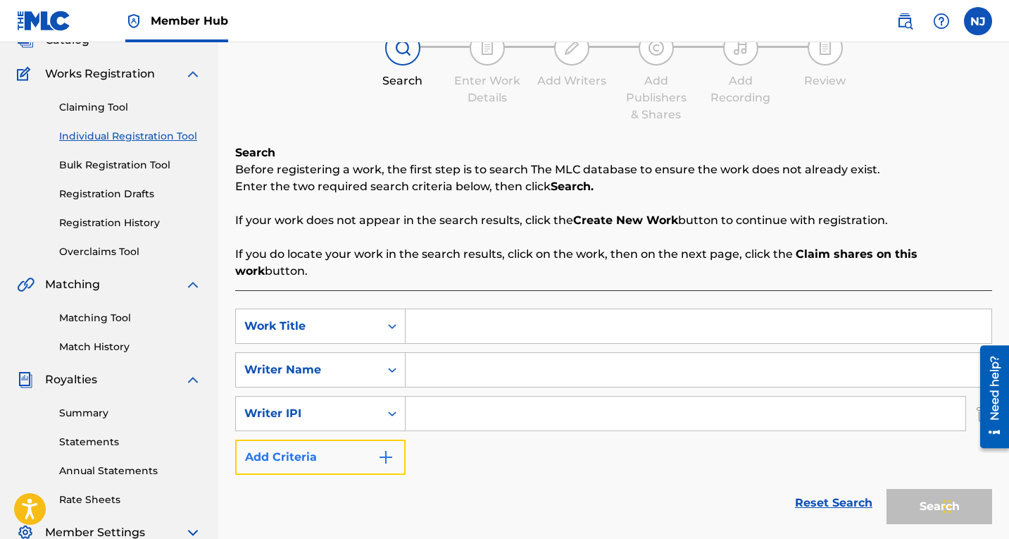
click at [385, 449] on img "Search Form" at bounding box center [386, 457] width 17 height 17
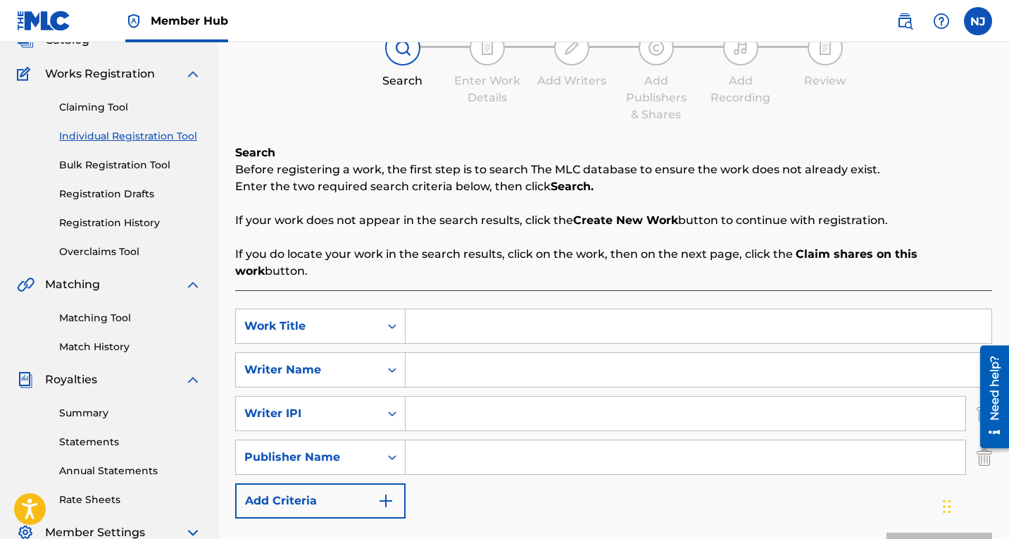
click at [845, 531] on link "Reset Search" at bounding box center [834, 546] width 92 height 31
